Goal: Register for event/course

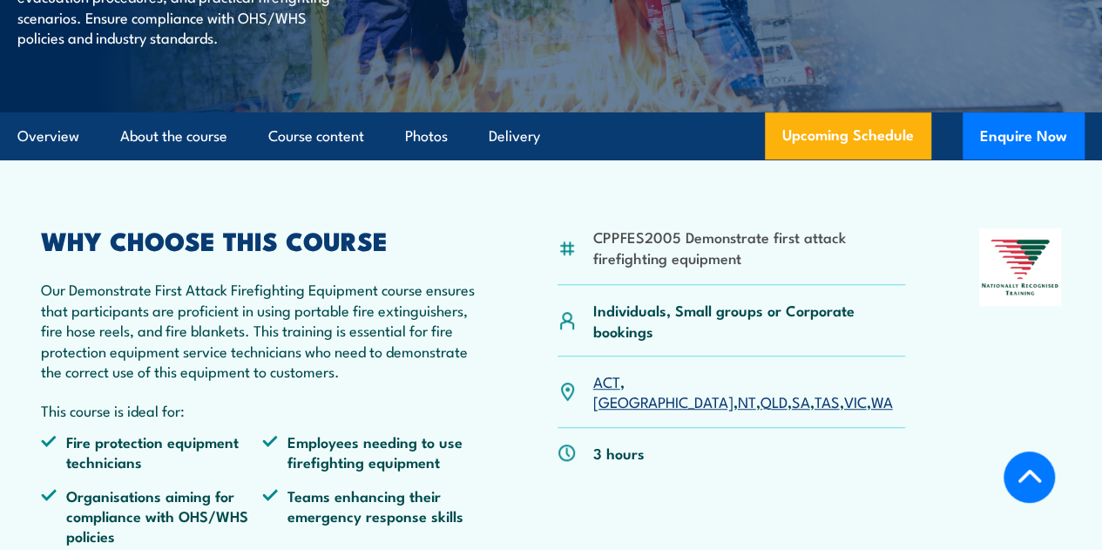
scroll to position [523, 0]
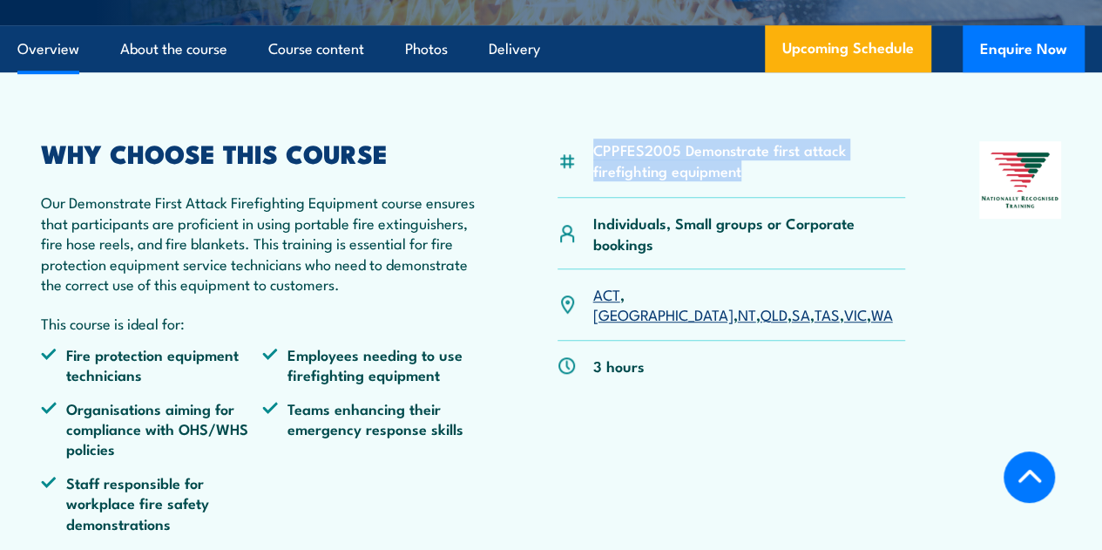
drag, startPoint x: 592, startPoint y: 226, endPoint x: 749, endPoint y: 252, distance: 159.0
click at [749, 180] on li "CPPFES2005 Demonstrate first attack firefighting equipment" at bounding box center [749, 159] width 313 height 41
copy li "CPPFES2005 Demonstrate first attack firefighting equipment"
click at [761, 324] on link "QLD" at bounding box center [774, 313] width 27 height 21
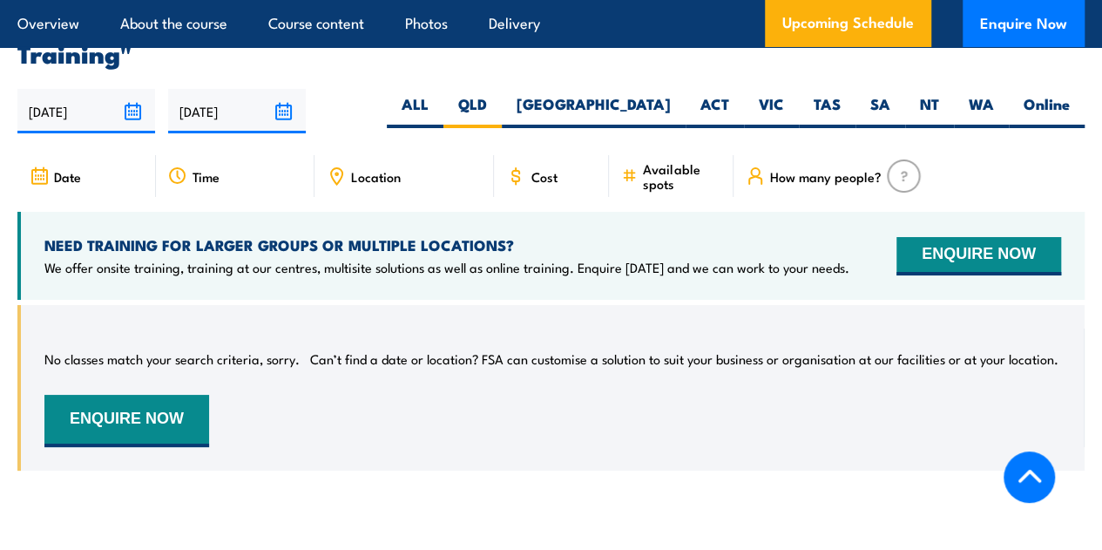
scroll to position [3164, 0]
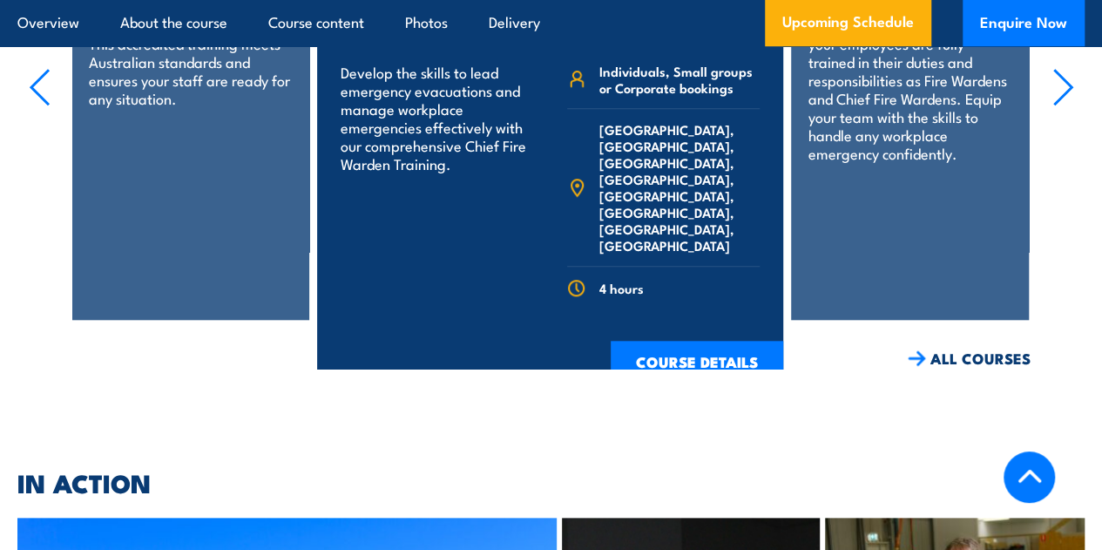
scroll to position [3405, 0]
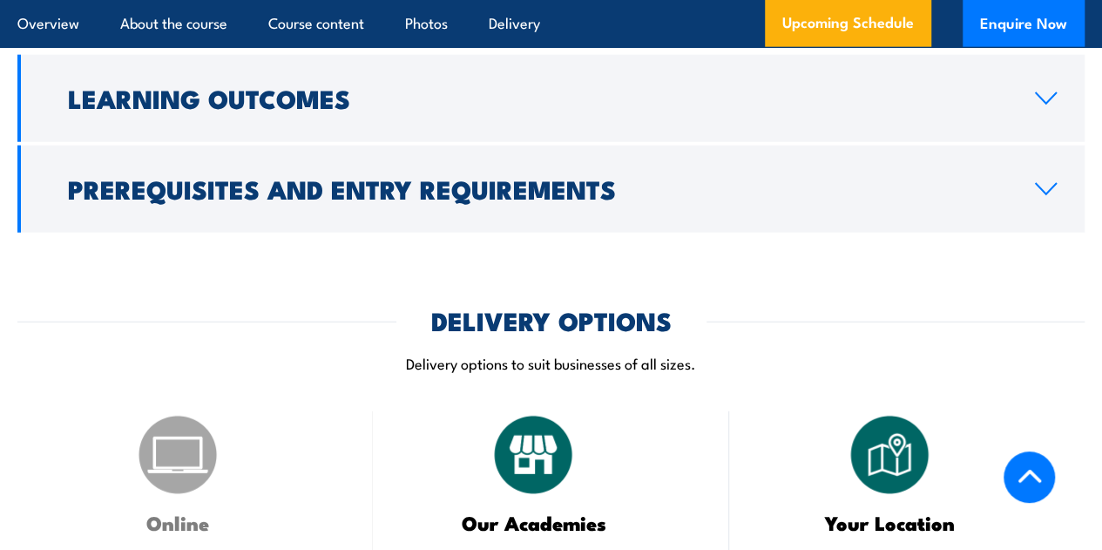
scroll to position [2527, 0]
